Goal: Information Seeking & Learning: Learn about a topic

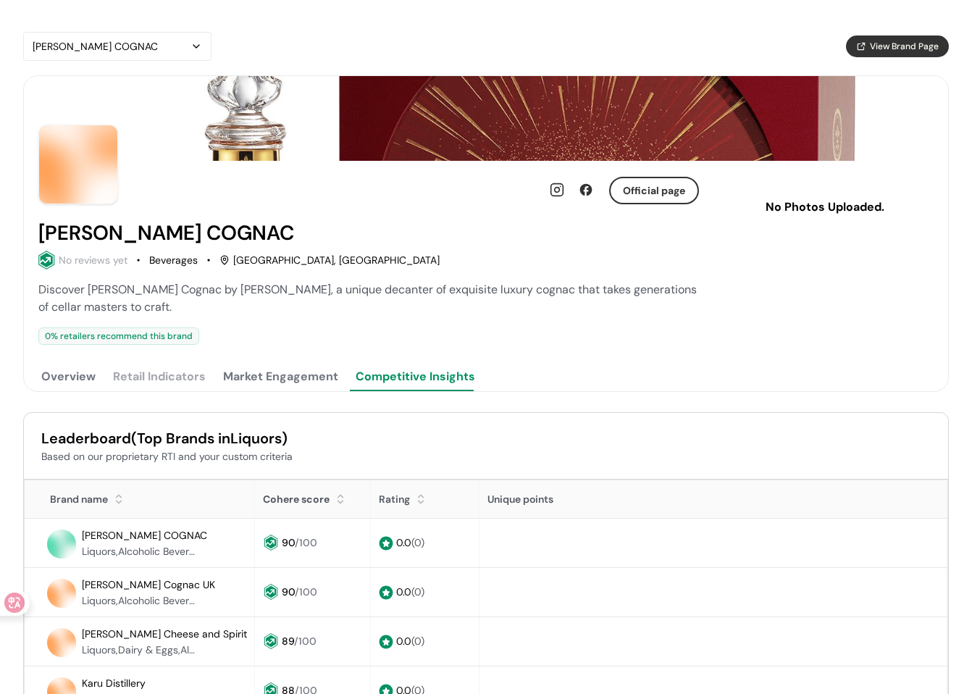
scroll to position [198, 0]
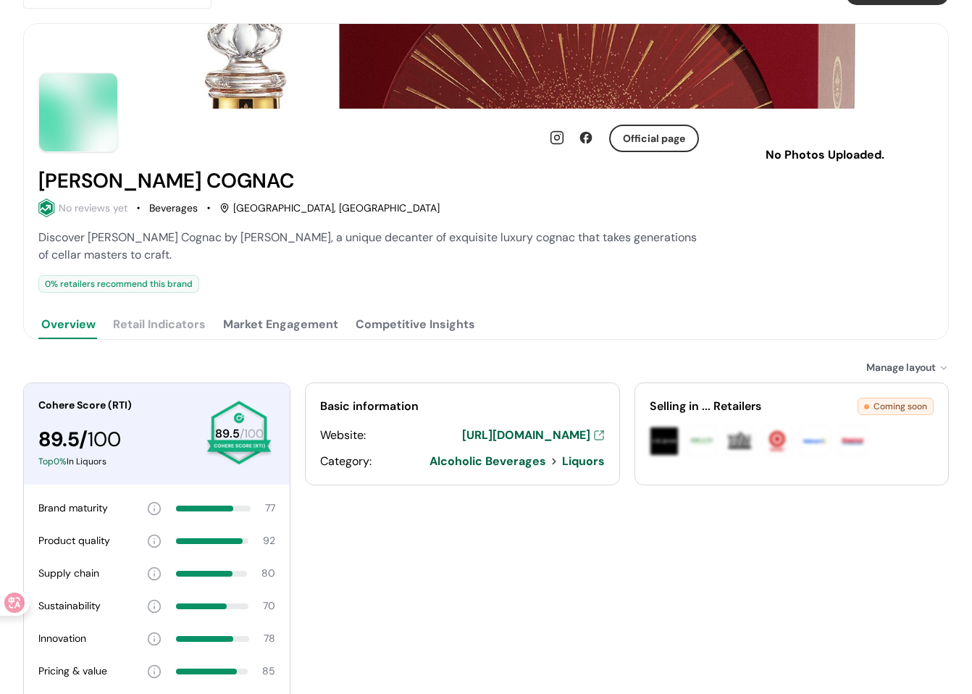
scroll to position [145, 0]
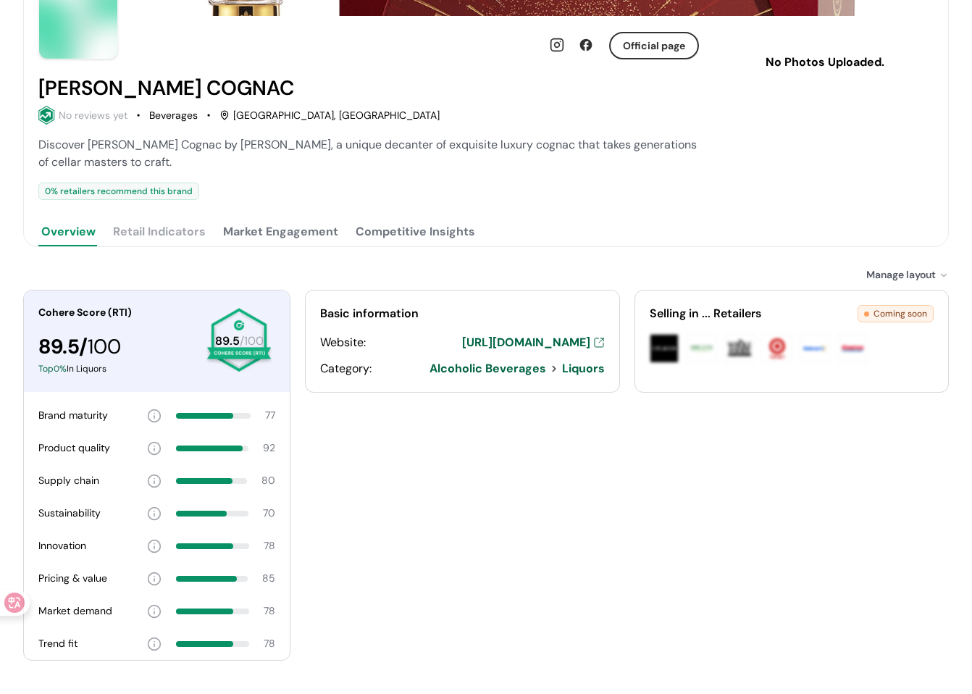
click at [414, 235] on button "Competitive Insights" at bounding box center [415, 231] width 125 height 29
